Goal: Book appointment/travel/reservation

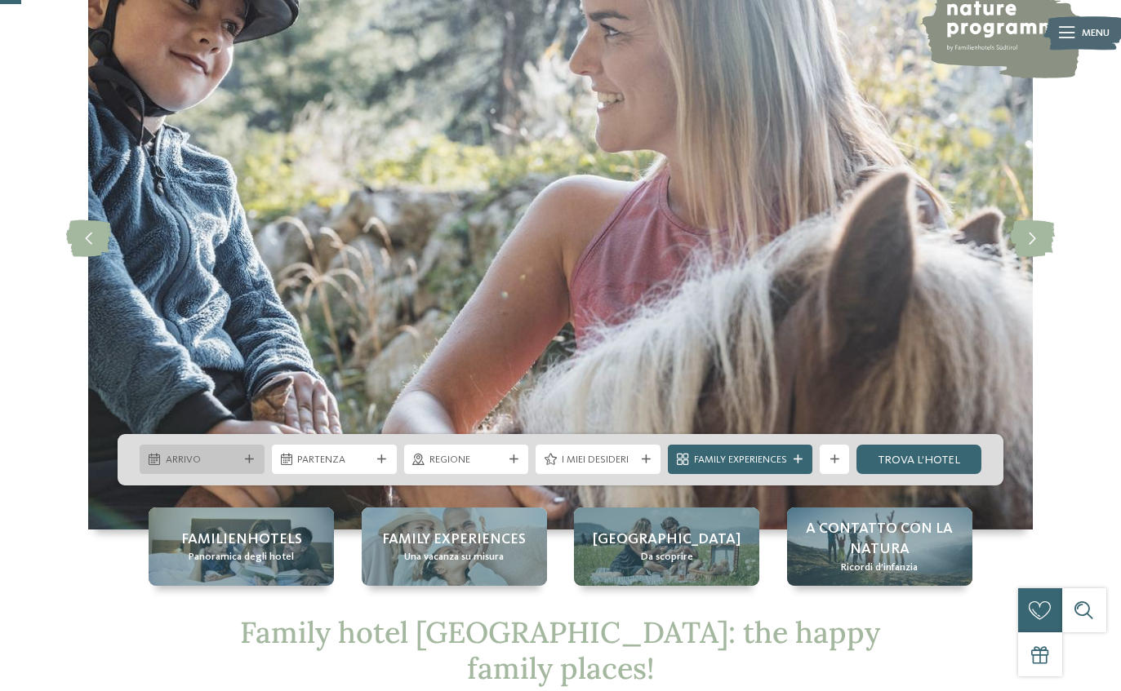
click at [254, 474] on div "Arrivo" at bounding box center [202, 459] width 125 height 29
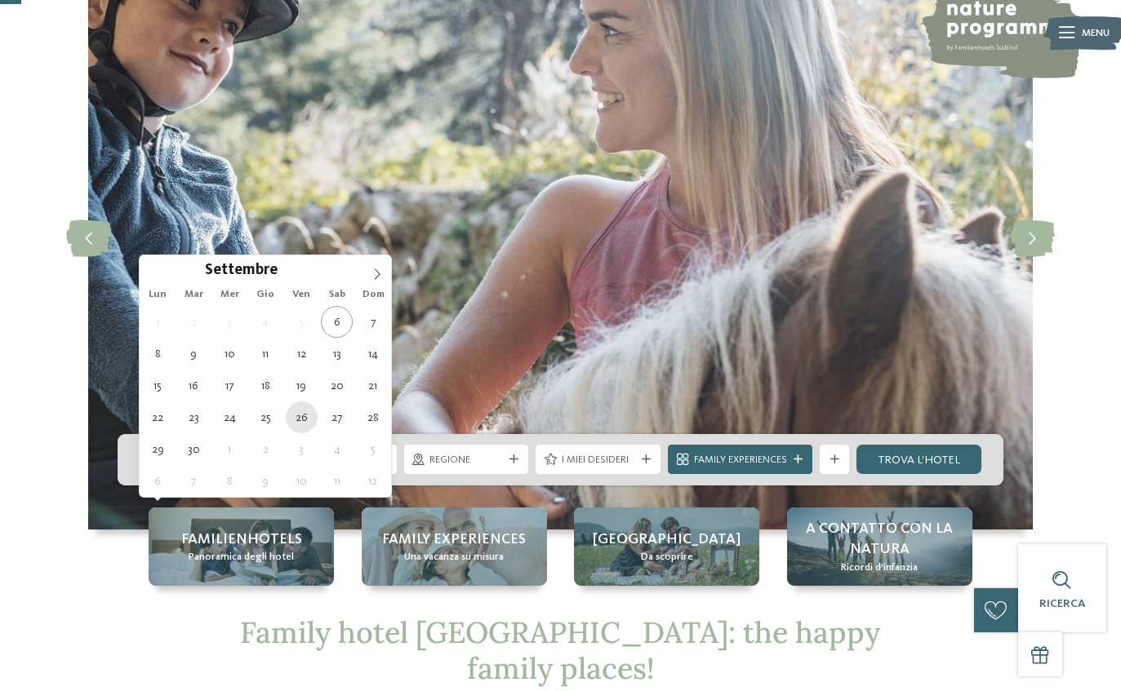
type div "26.09.2025"
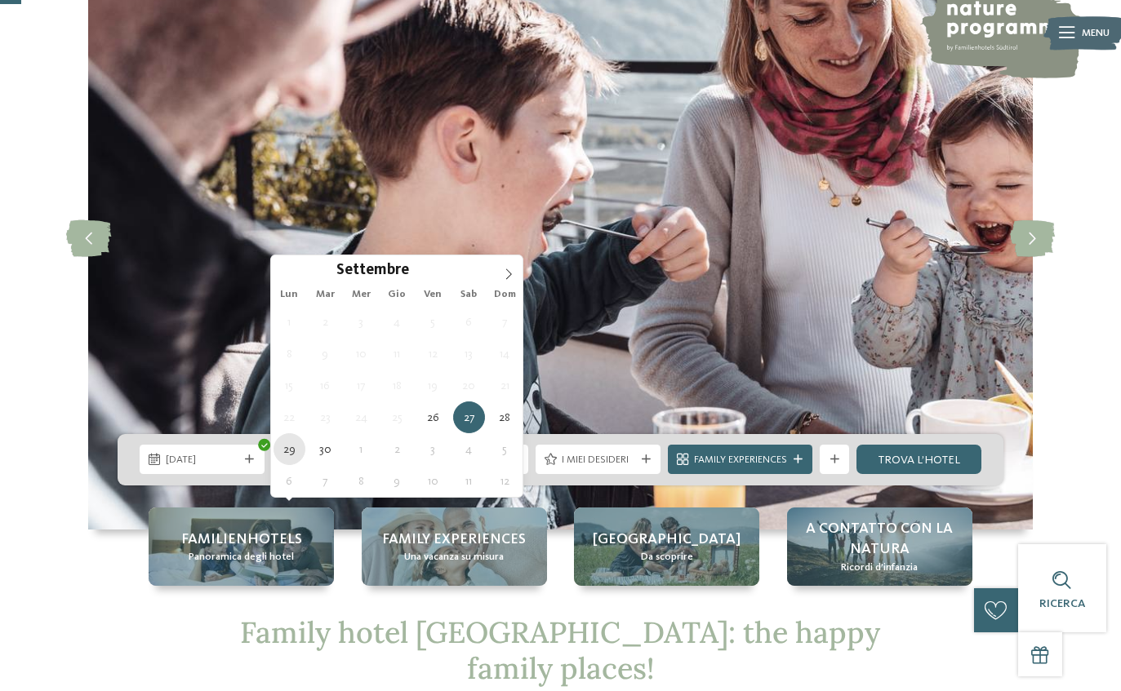
type div "29.09.2025"
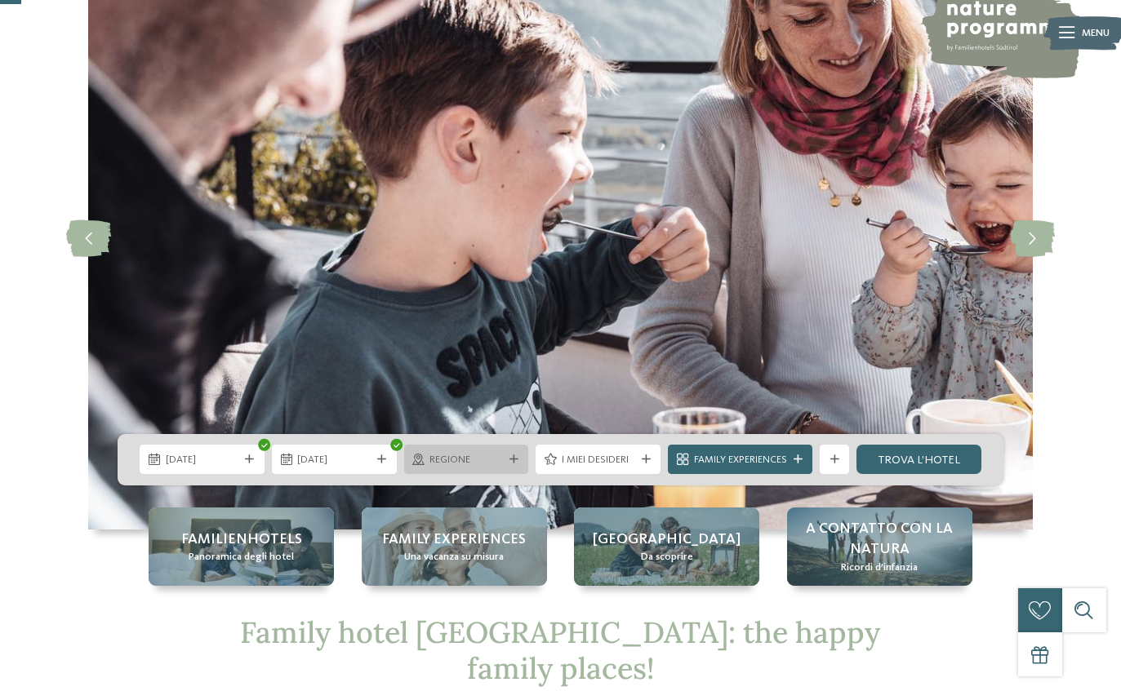
click at [510, 474] on div "Regione" at bounding box center [466, 459] width 125 height 29
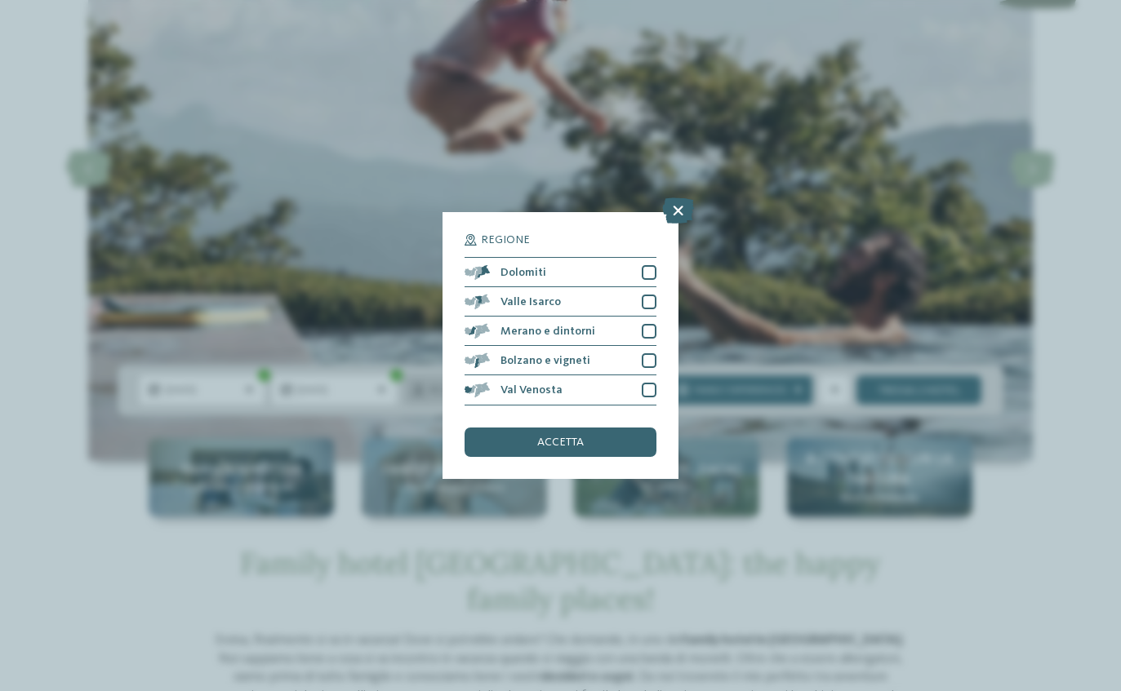
scroll to position [195, 0]
click at [647, 265] on div at bounding box center [649, 272] width 15 height 15
click at [647, 295] on div at bounding box center [649, 302] width 15 height 15
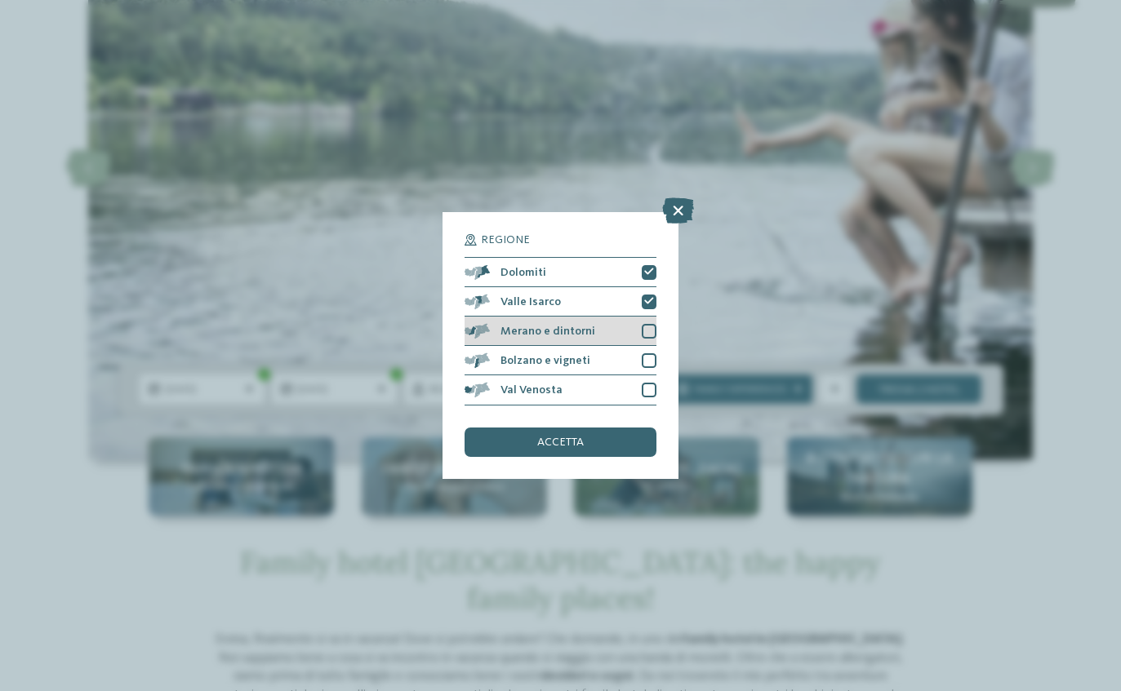
click at [654, 324] on div at bounding box center [649, 331] width 15 height 15
click at [643, 354] on div at bounding box center [649, 361] width 15 height 15
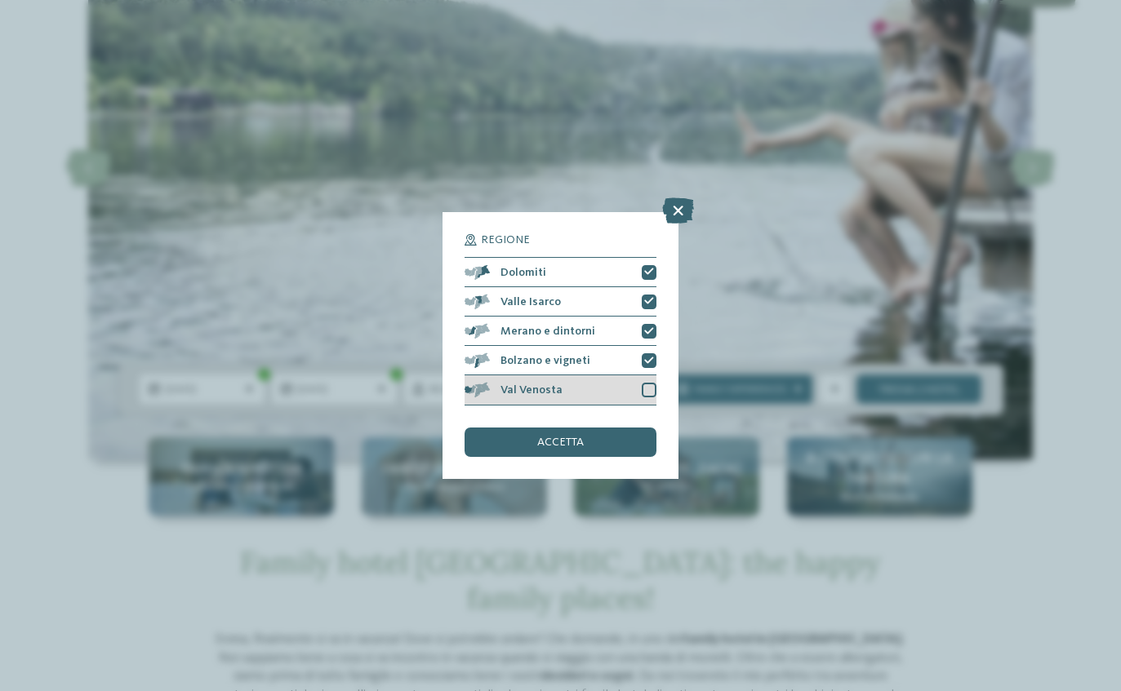
click at [647, 383] on div at bounding box center [649, 390] width 15 height 15
click at [623, 428] on div "accetta" at bounding box center [560, 442] width 191 height 29
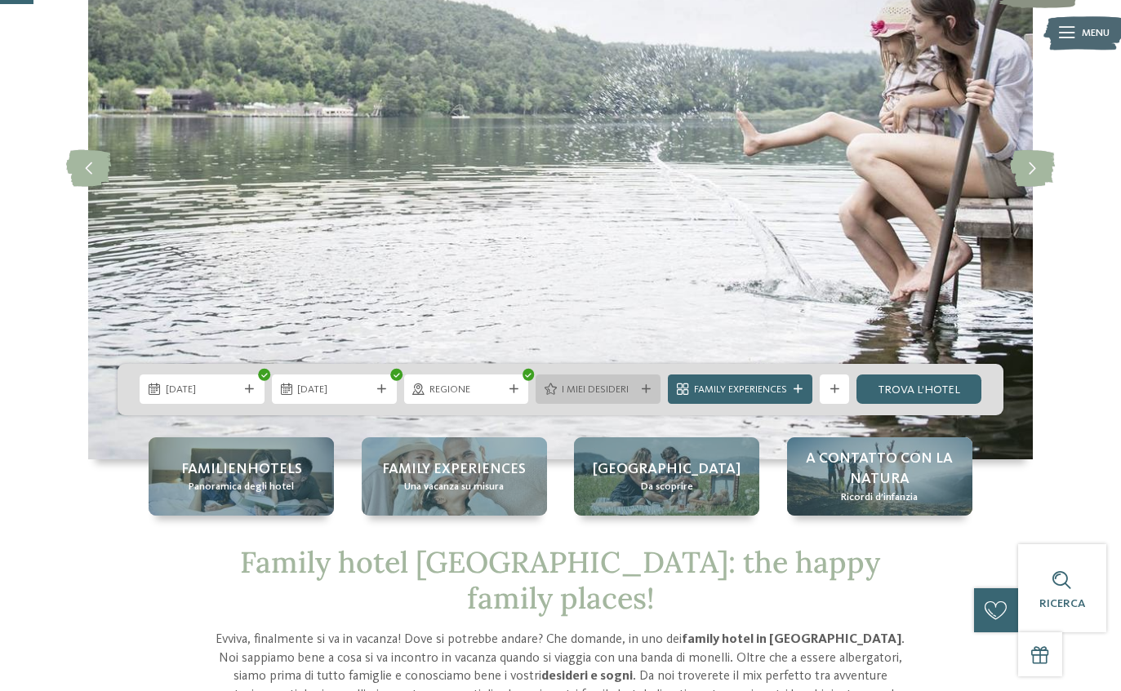
click at [639, 404] on div "I miei desideri" at bounding box center [598, 389] width 125 height 29
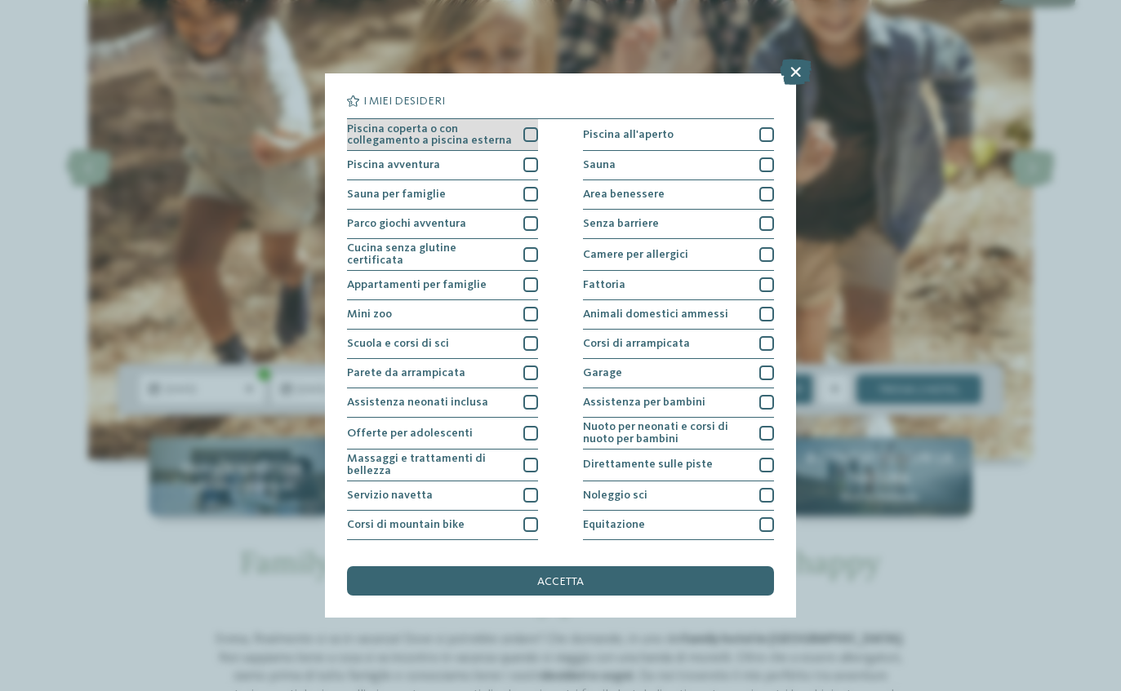
click at [537, 130] on div at bounding box center [530, 134] width 15 height 15
click at [528, 136] on icon at bounding box center [531, 134] width 10 height 9
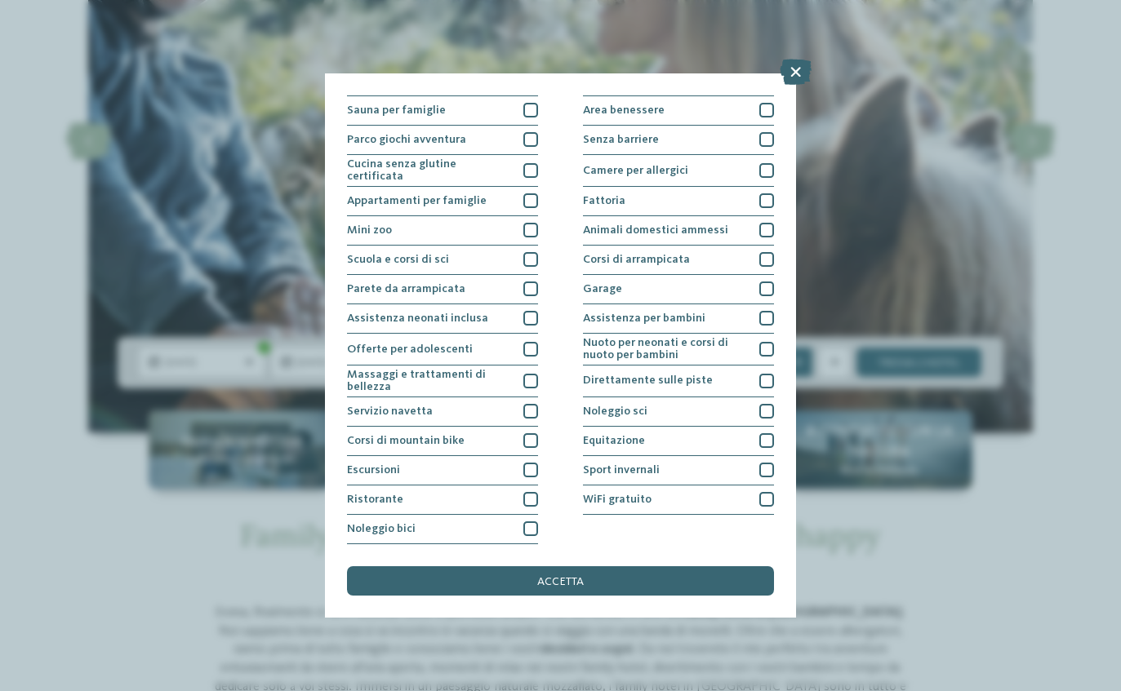
scroll to position [142, 0]
click at [771, 311] on div at bounding box center [766, 318] width 15 height 15
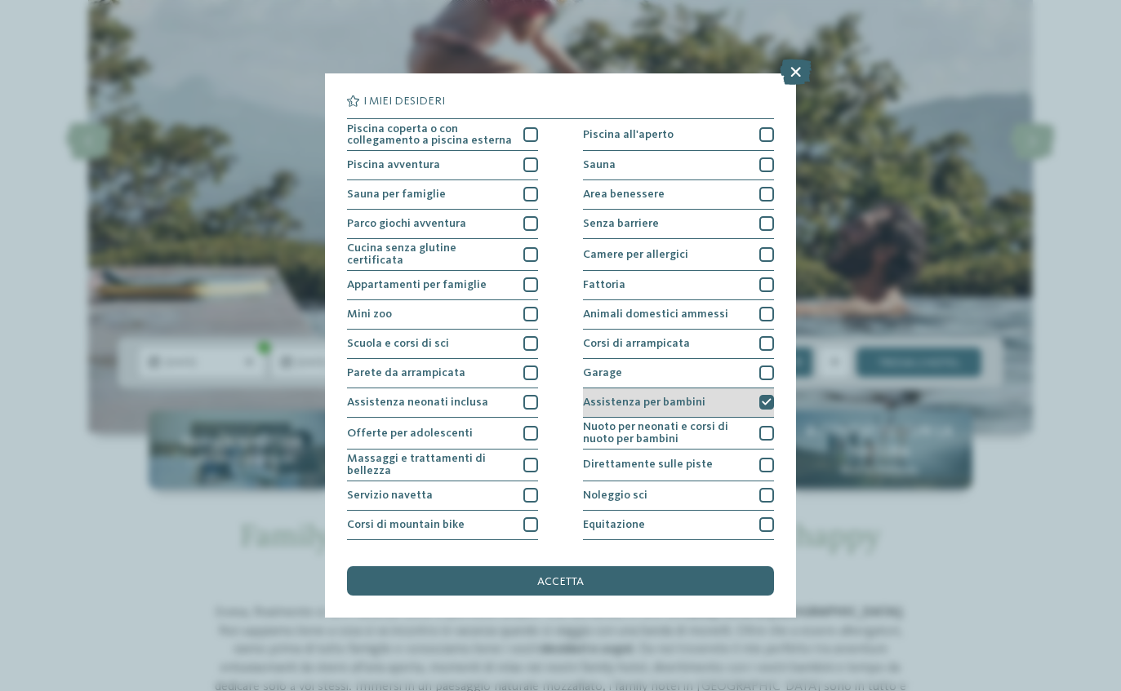
scroll to position [0, 0]
click at [709, 567] on div "accetta" at bounding box center [560, 581] width 426 height 29
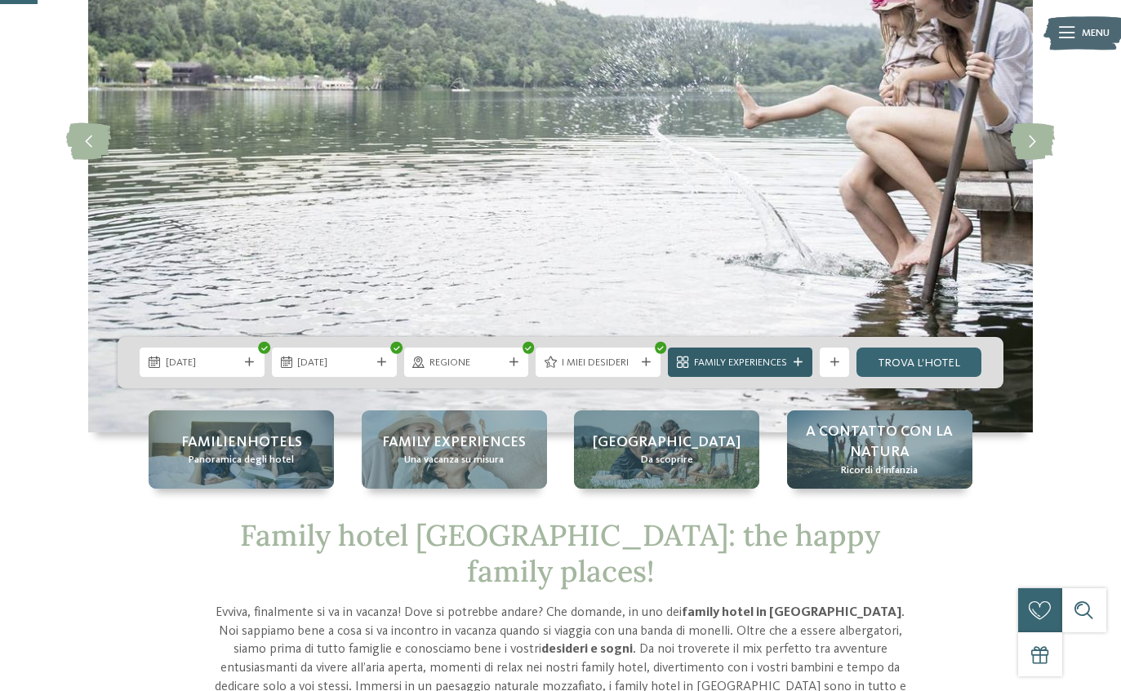
click at [800, 367] on icon at bounding box center [798, 362] width 9 height 9
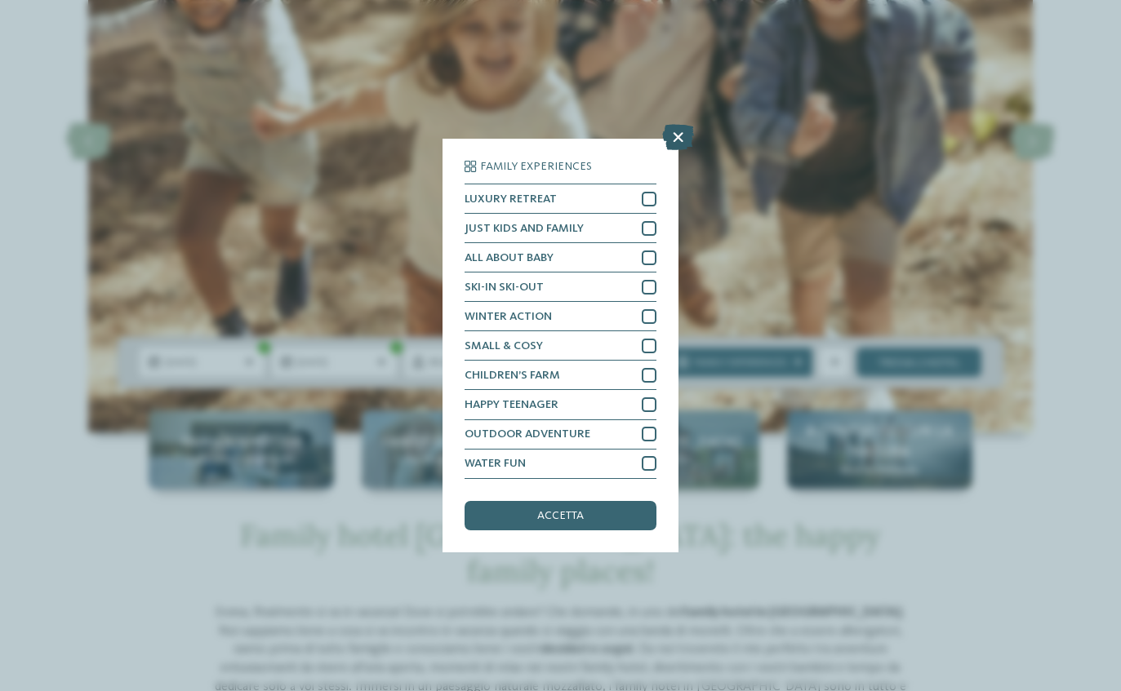
click at [673, 125] on icon at bounding box center [678, 138] width 32 height 26
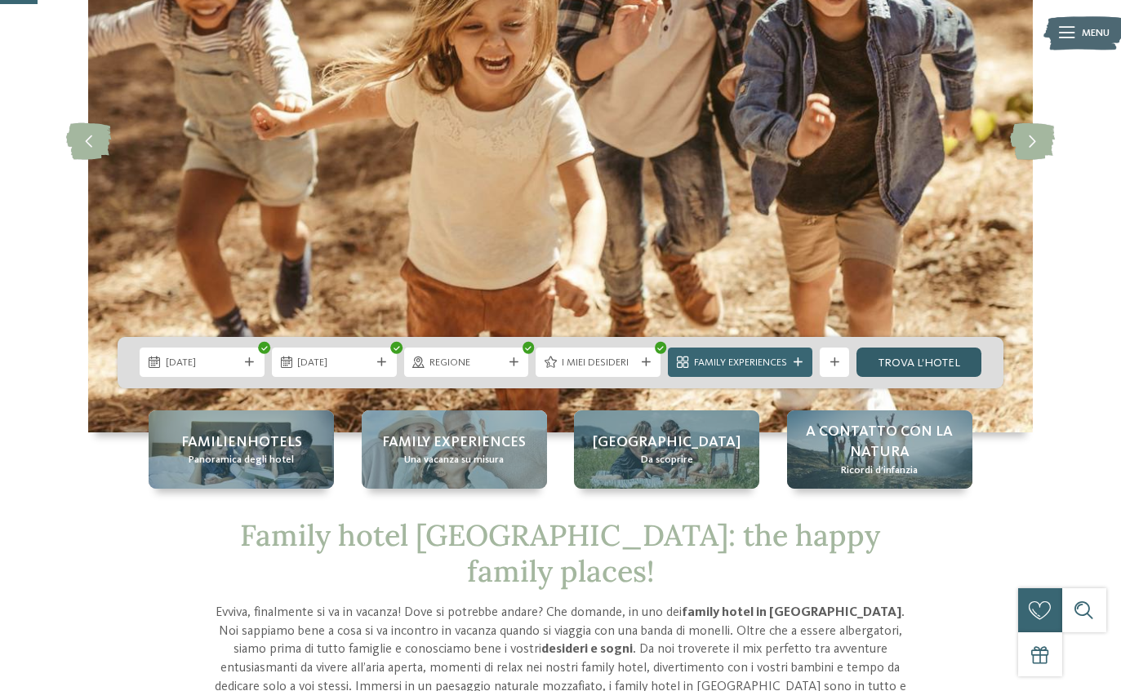
click at [951, 377] on link "trova l’hotel" at bounding box center [918, 362] width 125 height 29
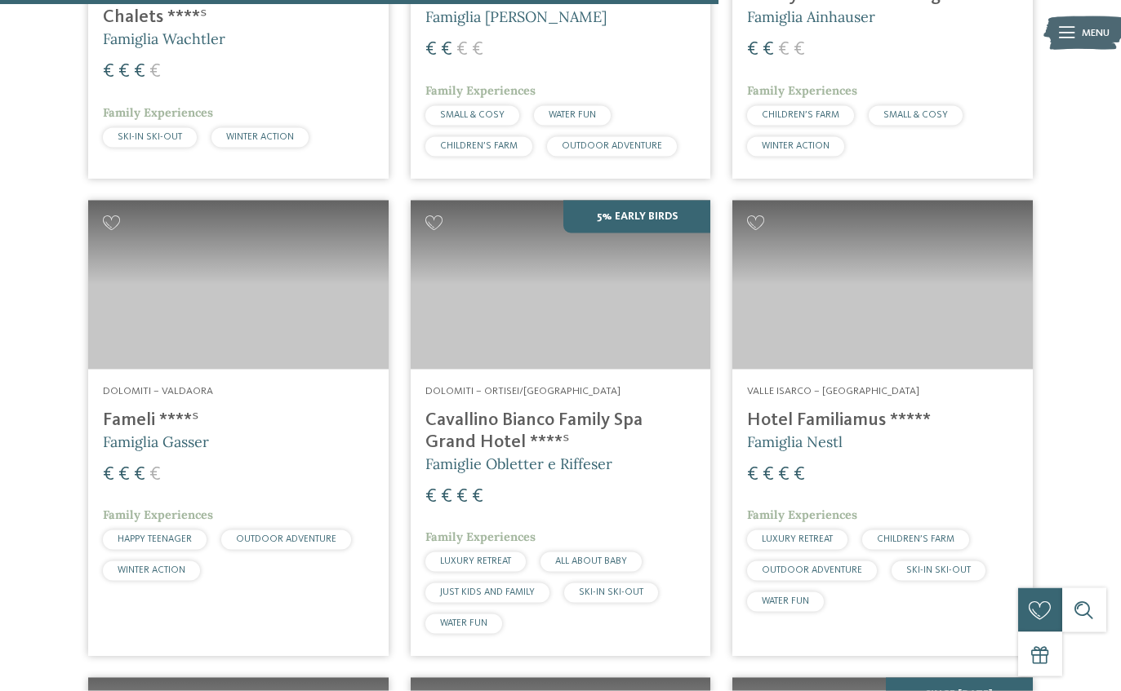
scroll to position [2212, 0]
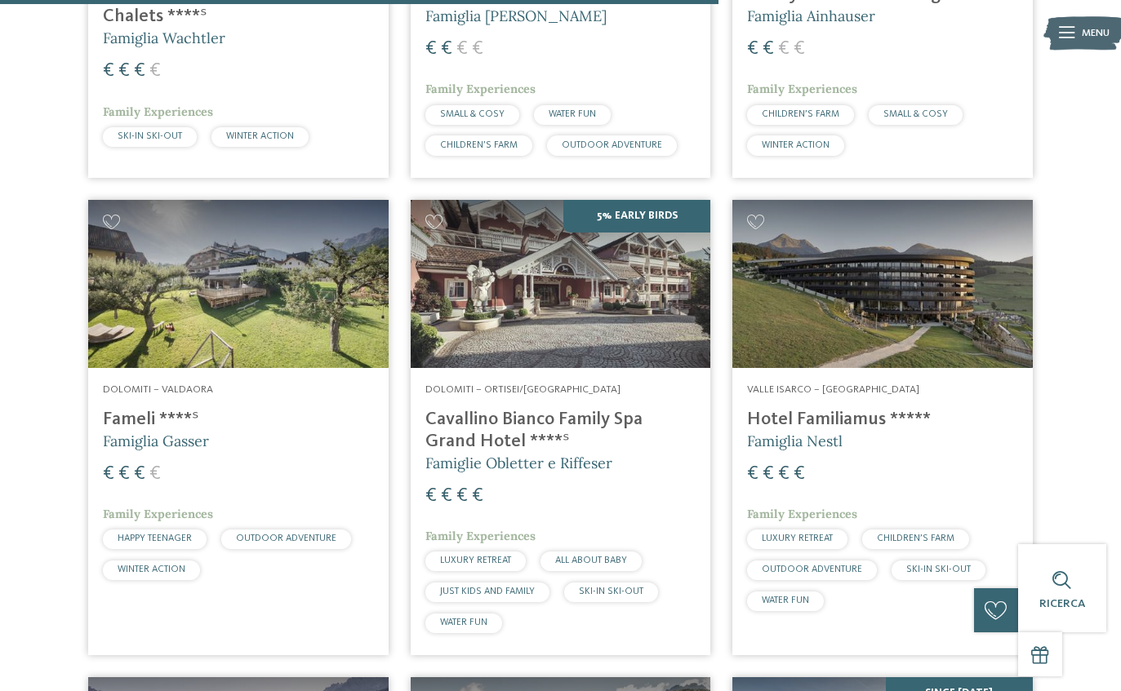
click at [628, 311] on img at bounding box center [561, 284] width 300 height 169
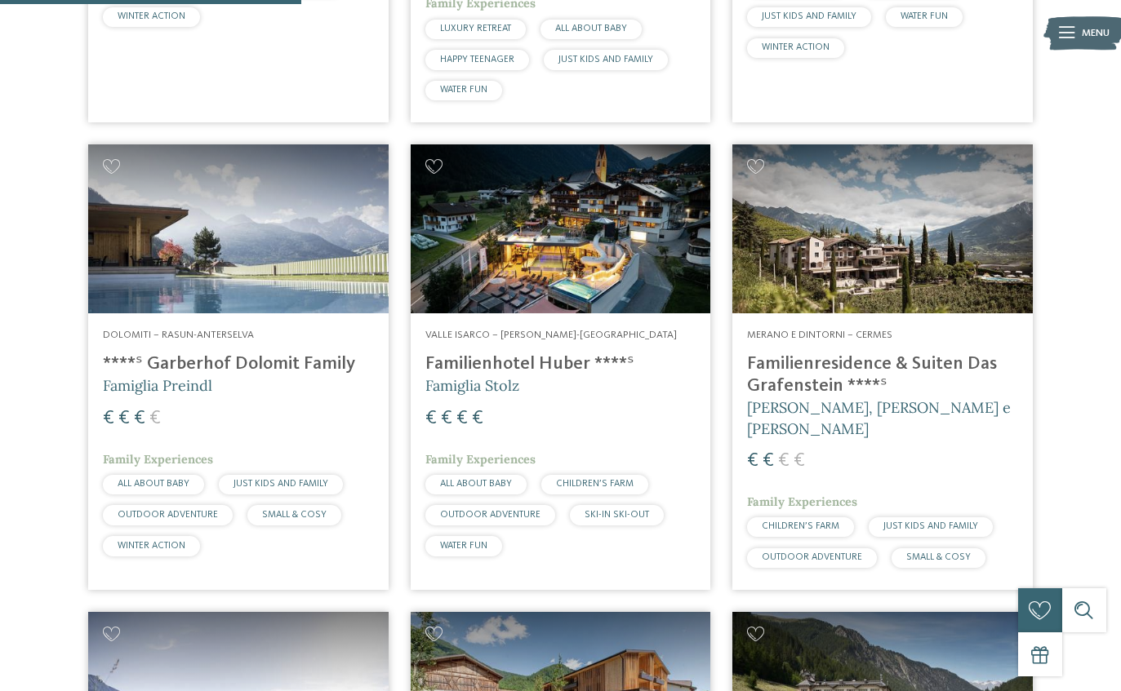
scroll to position [929, 0]
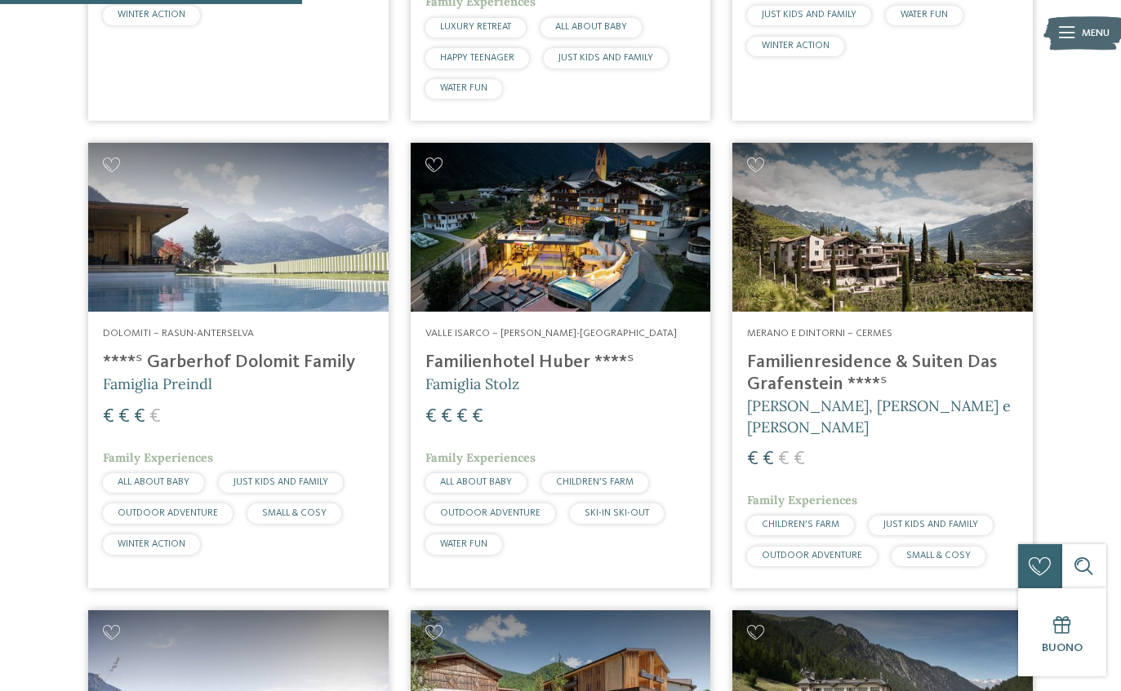
click at [929, 285] on img at bounding box center [882, 227] width 300 height 169
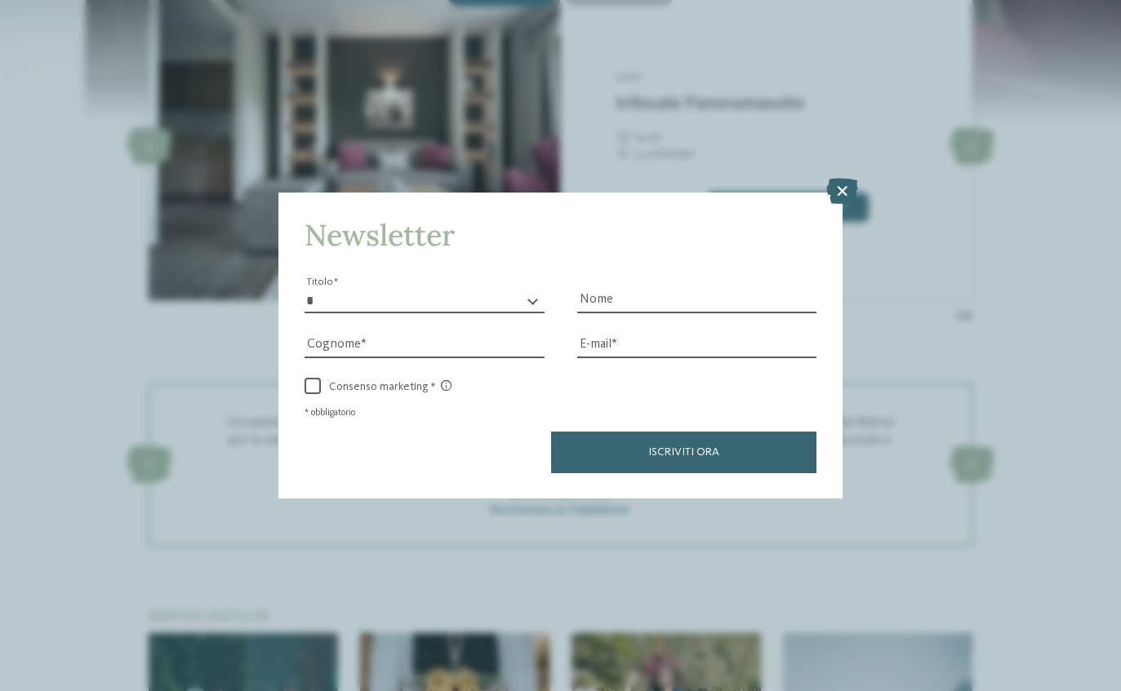
scroll to position [1565, 0]
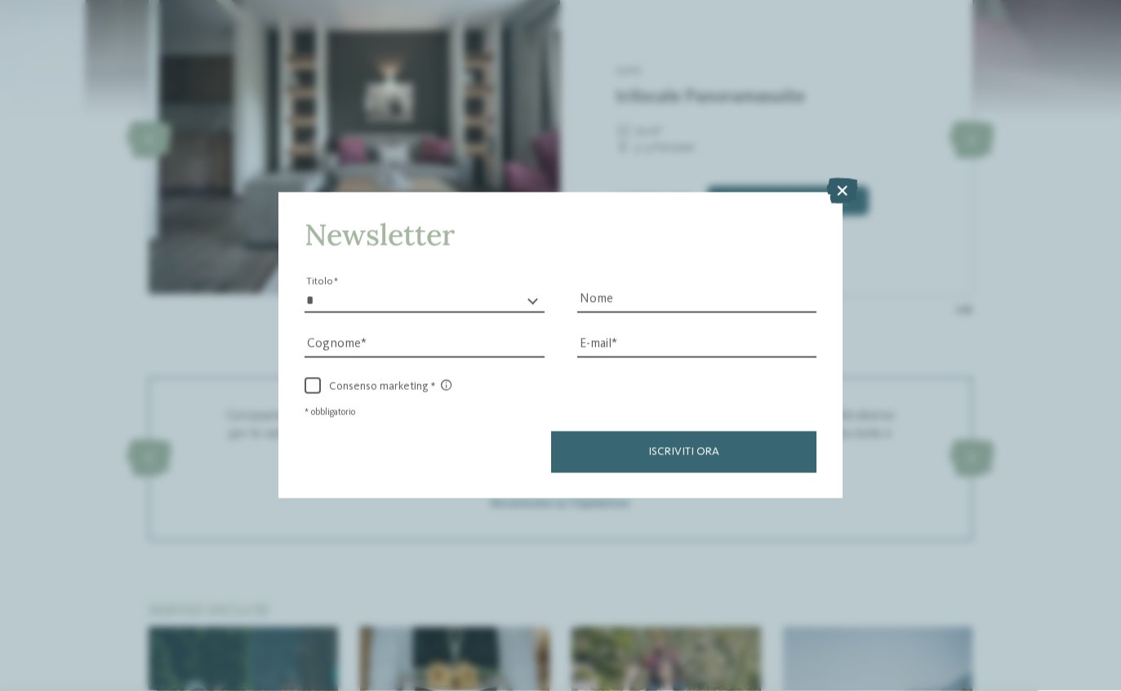
click at [837, 178] on icon at bounding box center [842, 191] width 32 height 26
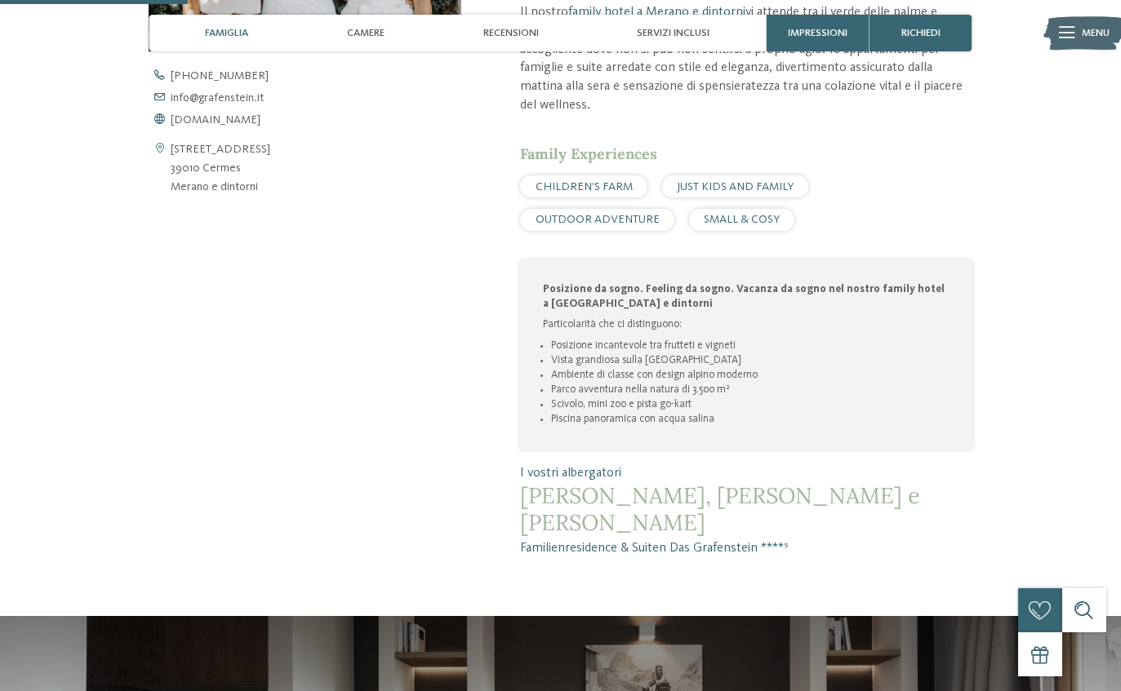
scroll to position [736, 0]
